Goal: Find specific page/section: Find specific page/section

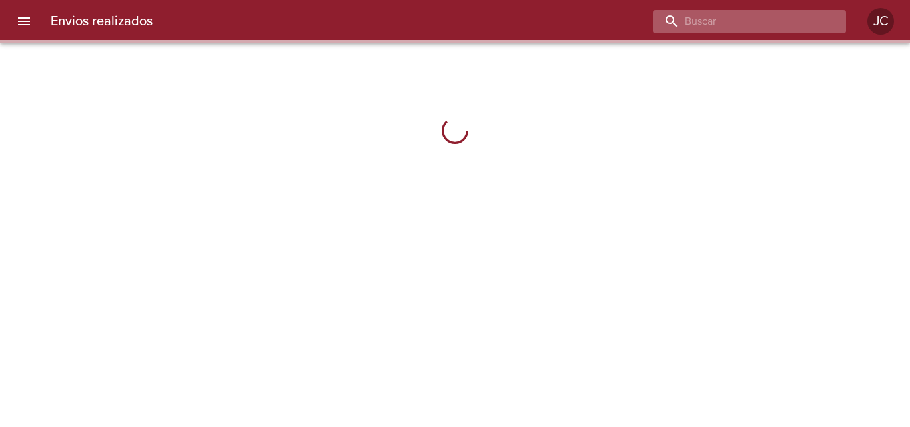
click at [778, 29] on input "buscar" at bounding box center [738, 21] width 171 height 23
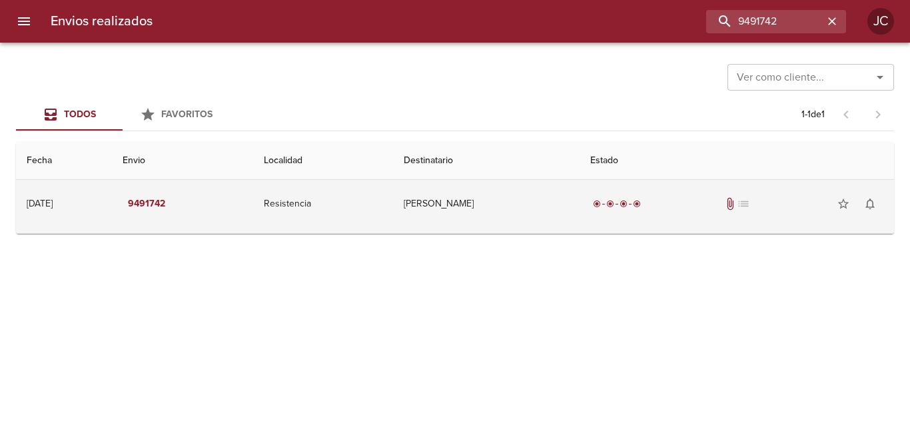
click at [447, 222] on td "[PERSON_NAME]" at bounding box center [486, 204] width 187 height 48
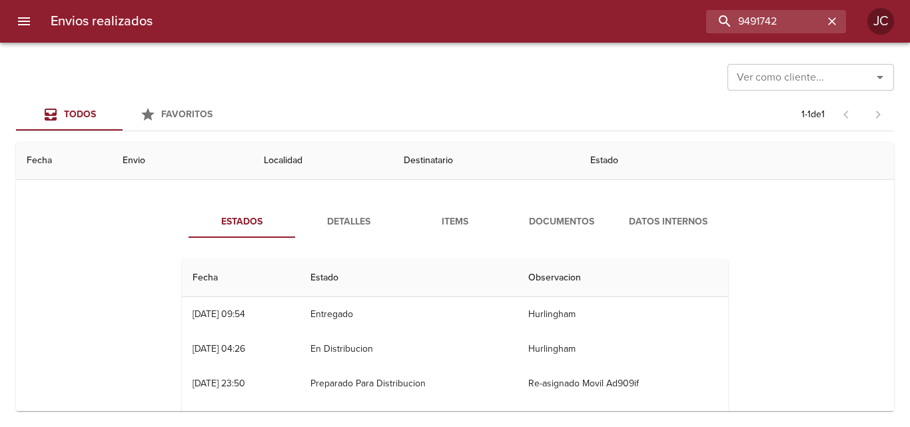
scroll to position [67, 0]
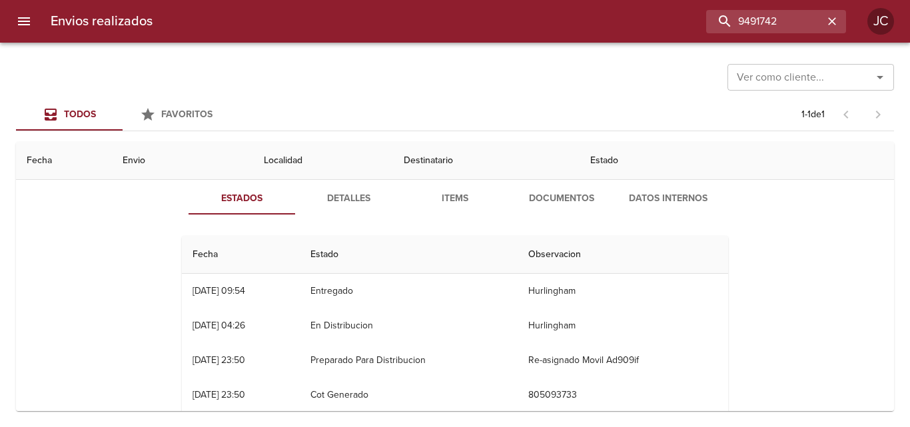
click at [569, 187] on button "Documentos" at bounding box center [561, 199] width 107 height 32
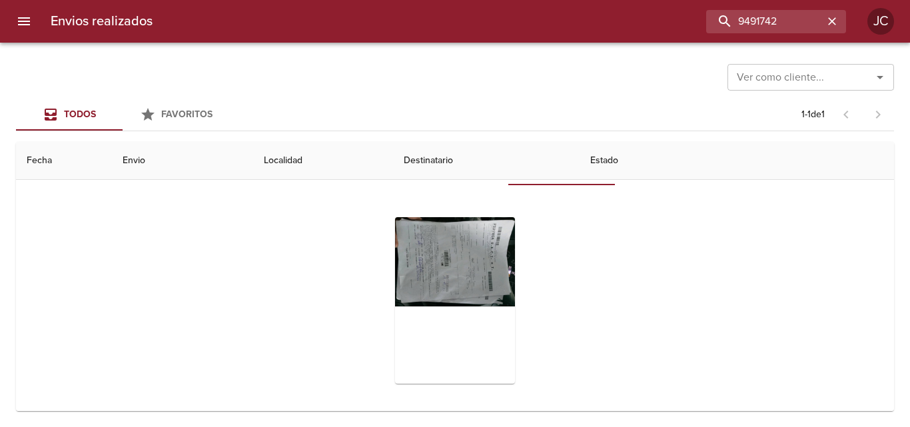
scroll to position [107, 0]
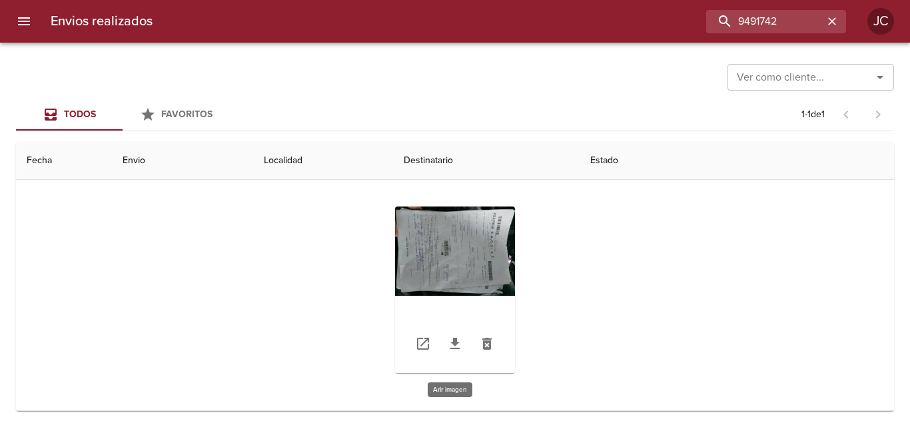
click at [492, 250] on div "Tabla de envíos del cliente" at bounding box center [455, 290] width 120 height 167
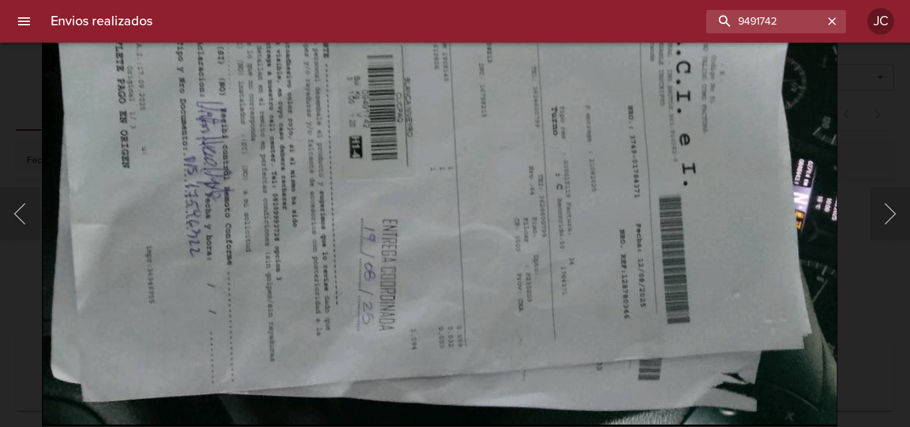
click at [494, 239] on img "Lightbox" at bounding box center [439, 130] width 795 height 590
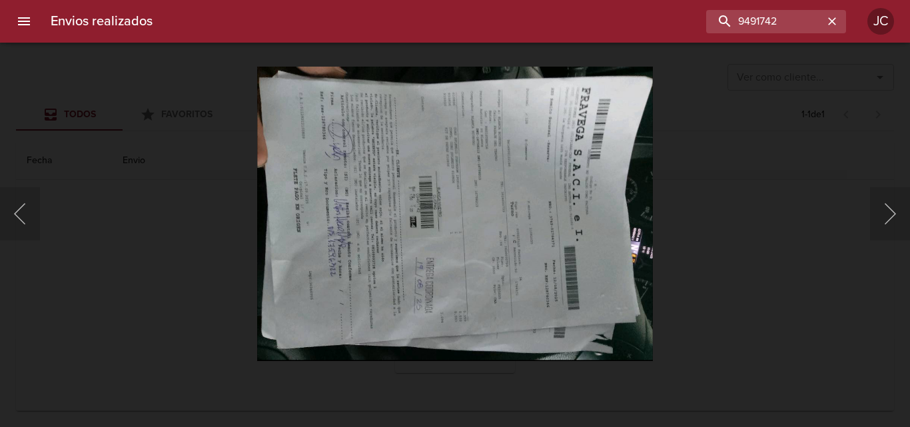
click at [208, 262] on div "Lightbox" at bounding box center [455, 213] width 910 height 427
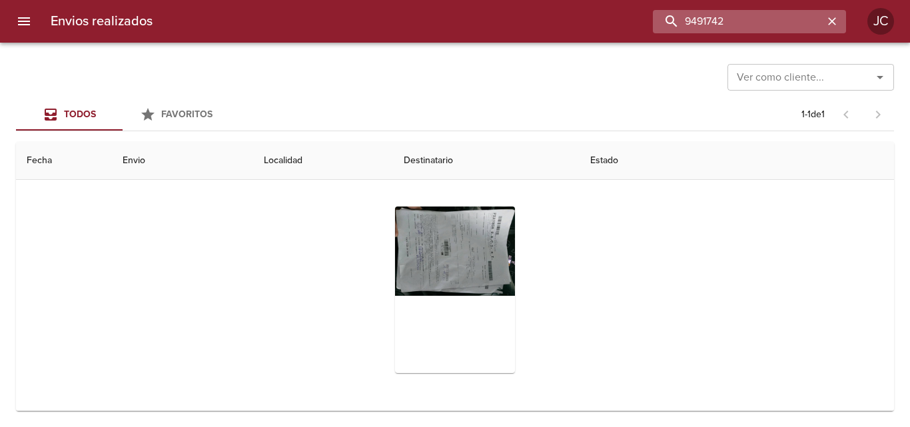
click at [741, 25] on input "9491742" at bounding box center [738, 21] width 171 height 23
type input "9491711"
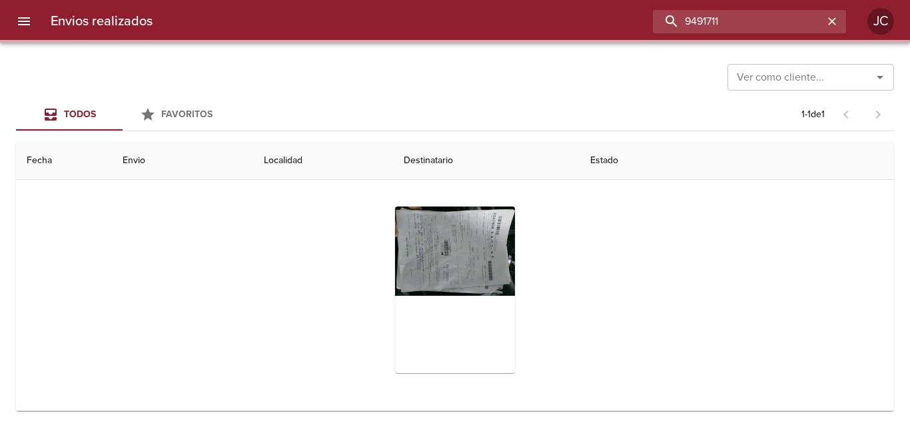
scroll to position [0, 0]
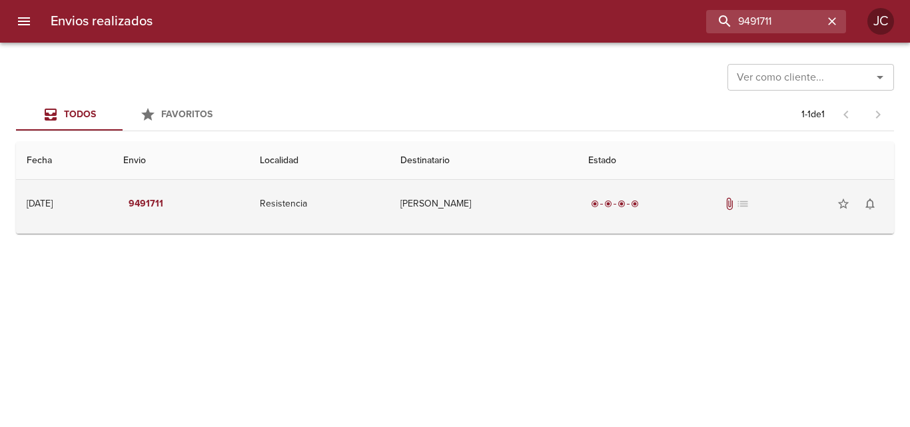
click at [520, 181] on td "[PERSON_NAME]" at bounding box center [484, 204] width 188 height 48
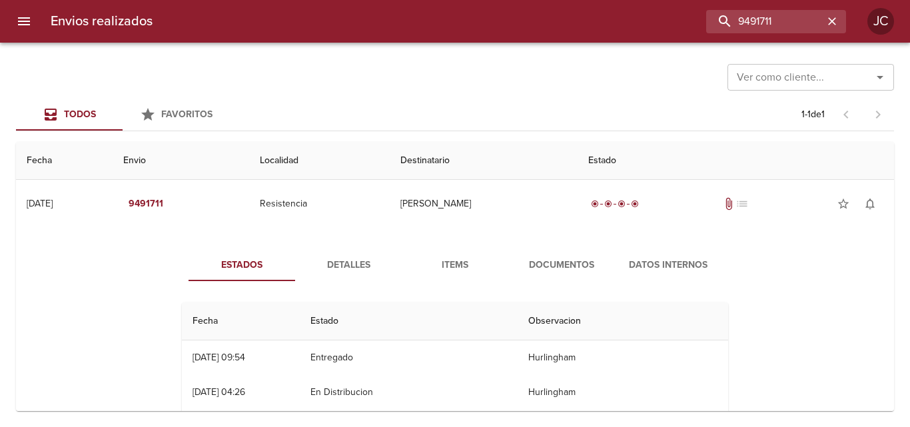
click at [538, 254] on button "Documentos" at bounding box center [561, 265] width 107 height 32
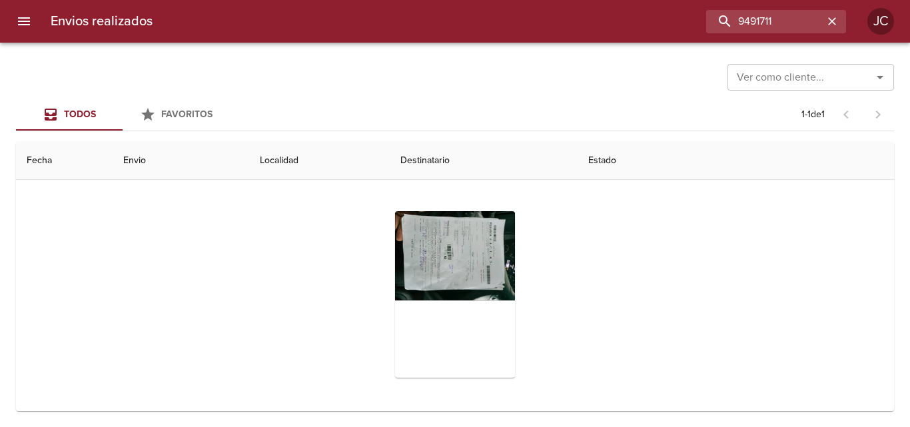
scroll to position [107, 0]
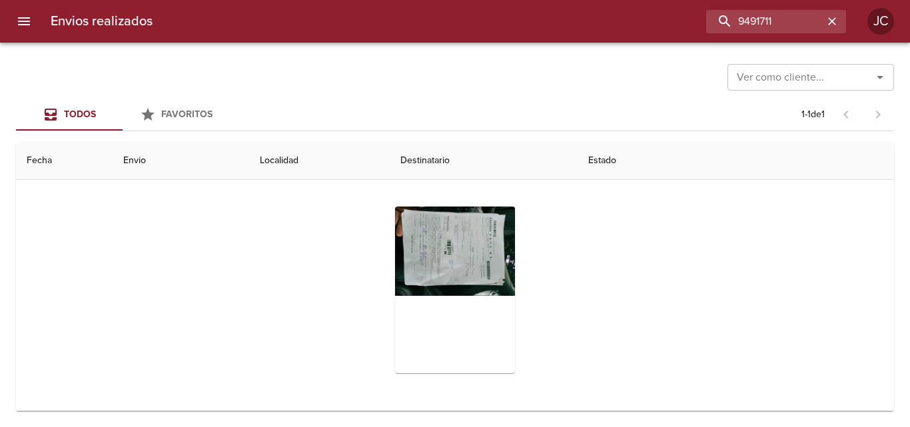
drag, startPoint x: 349, startPoint y: 199, endPoint x: 517, endPoint y: 223, distance: 169.6
click at [354, 198] on div "Tabla de envíos del cliente" at bounding box center [455, 290] width 546 height 188
drag, startPoint x: 517, startPoint y: 223, endPoint x: 506, endPoint y: 229, distance: 12.5
click at [516, 224] on div "Tabla de envíos del cliente" at bounding box center [455, 290] width 546 height 188
click at [495, 230] on div "Tabla de envíos del cliente" at bounding box center [455, 290] width 120 height 167
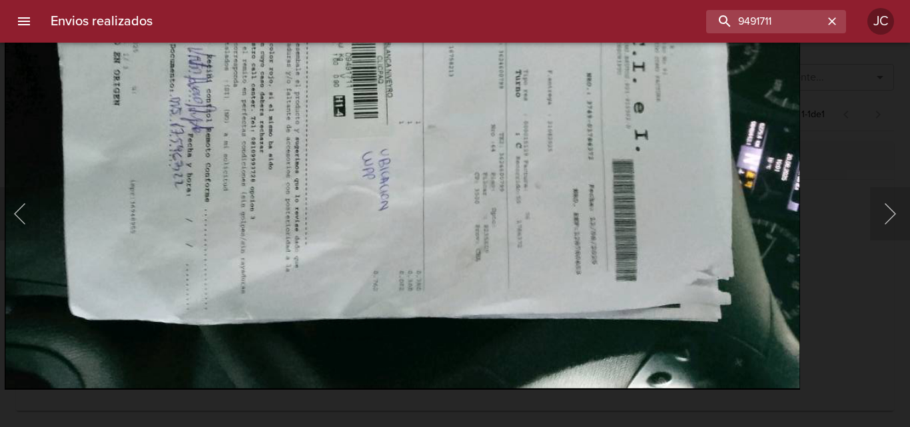
click at [510, 163] on img "Lightbox" at bounding box center [402, 94] width 795 height 590
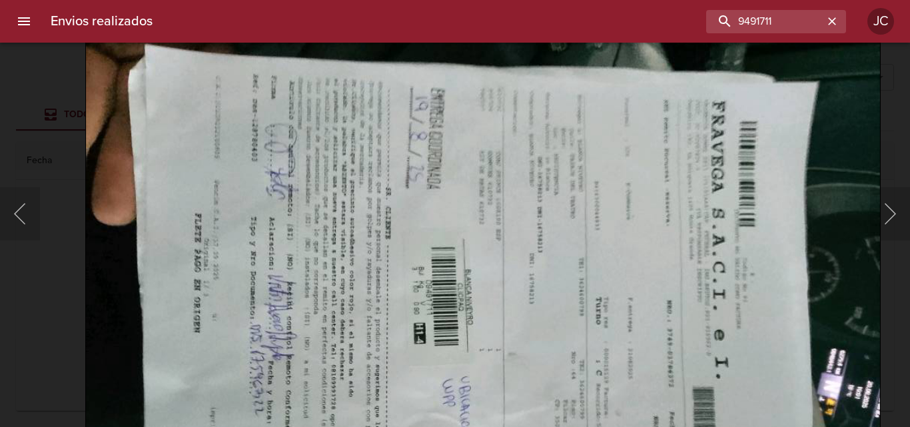
click at [452, 306] on img "Lightbox" at bounding box center [482, 322] width 795 height 590
